Goal: Task Accomplishment & Management: Manage account settings

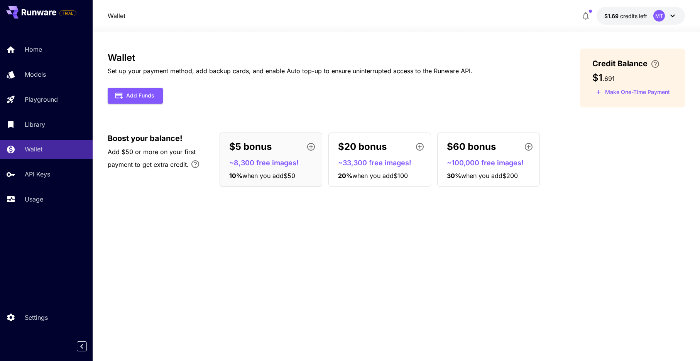
click at [153, 223] on div "Wallet Set up your payment method, add backup cards, and enable Auto top-up to …" at bounding box center [396, 197] width 577 height 296
